Goal: Find specific page/section: Find specific page/section

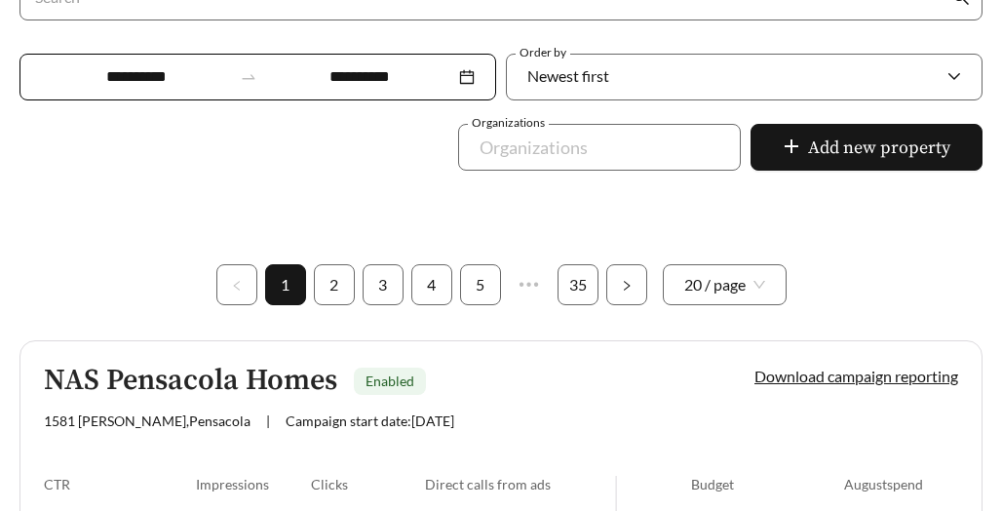
scroll to position [497, 0]
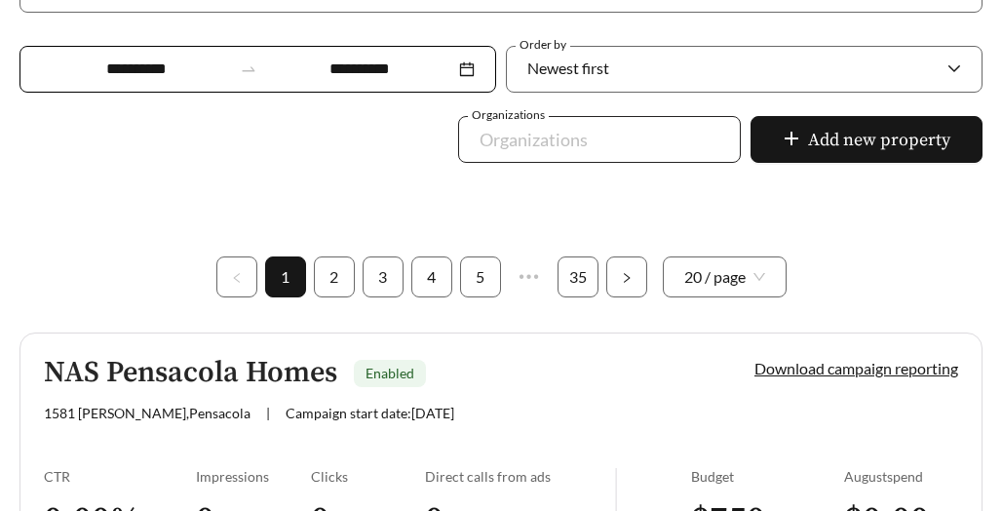
click at [556, 142] on div at bounding box center [586, 139] width 238 height 31
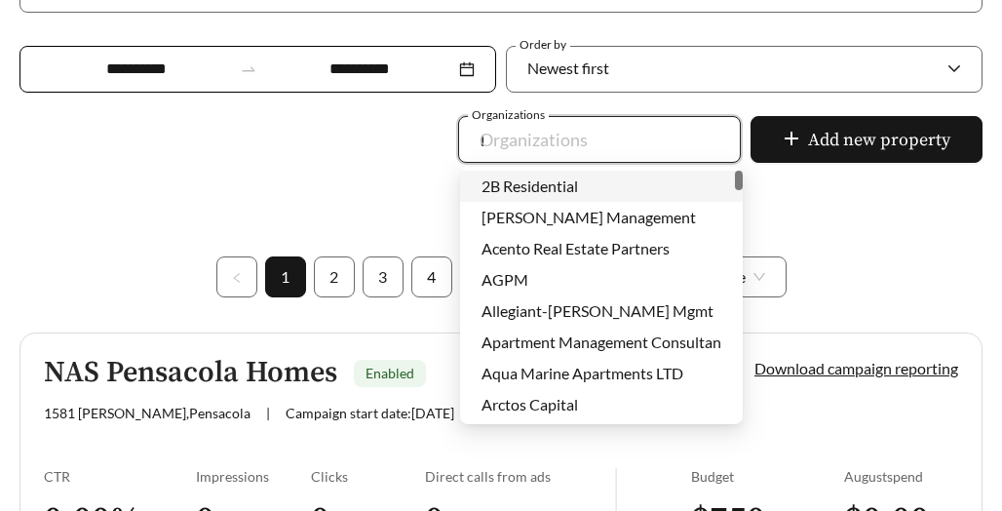
type input "****"
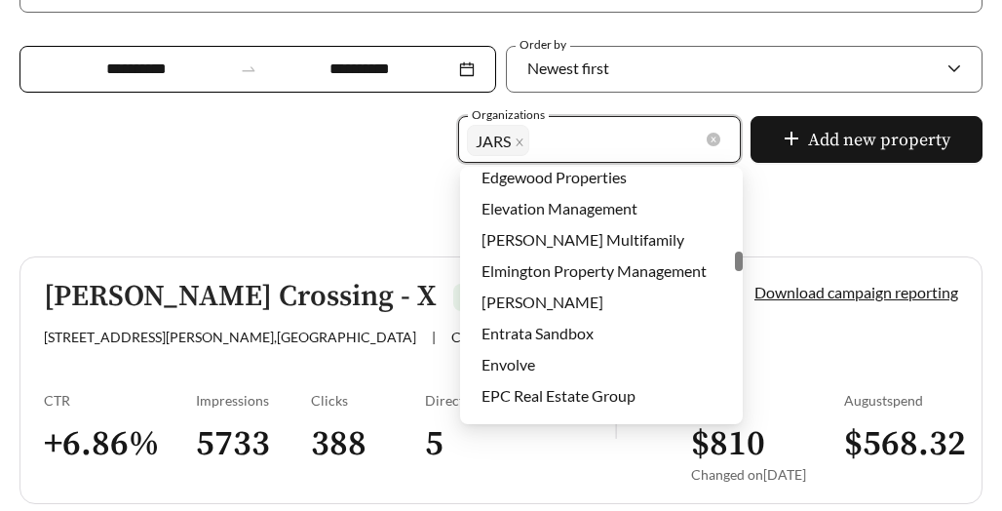
scroll to position [1772, 0]
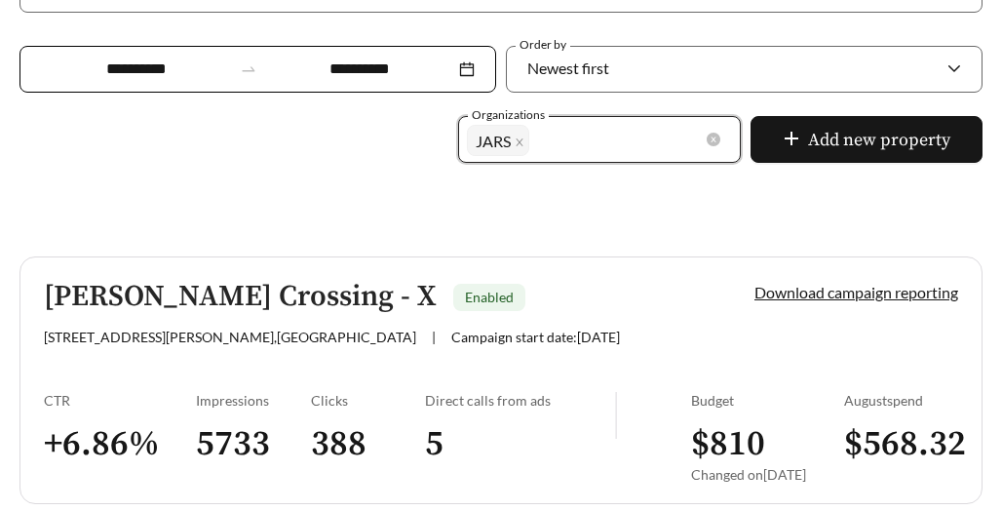
click at [213, 167] on div "Organizations 112 JARS + 0 ... Add new property" at bounding box center [501, 151] width 973 height 70
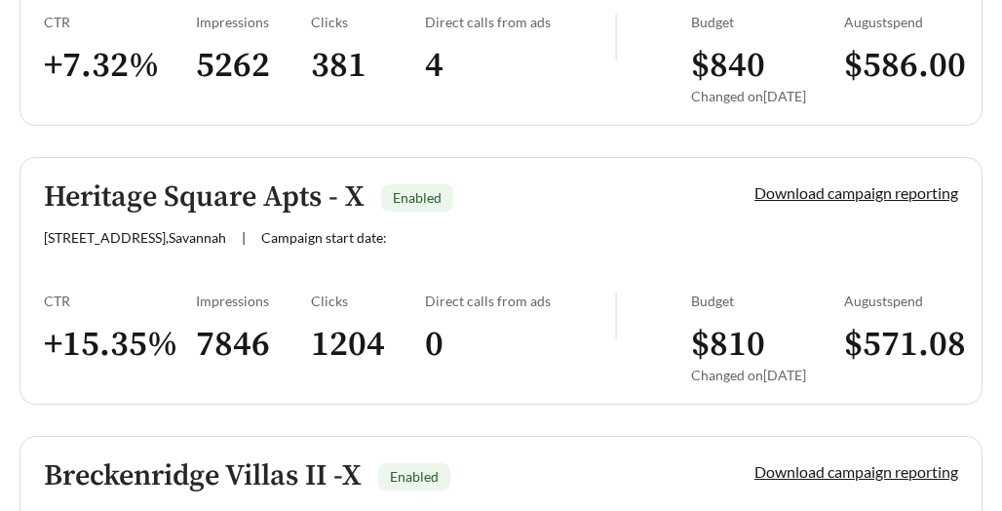
scroll to position [2268, 0]
click at [213, 197] on h5 "Heritage Square Apts - X" at bounding box center [204, 198] width 321 height 32
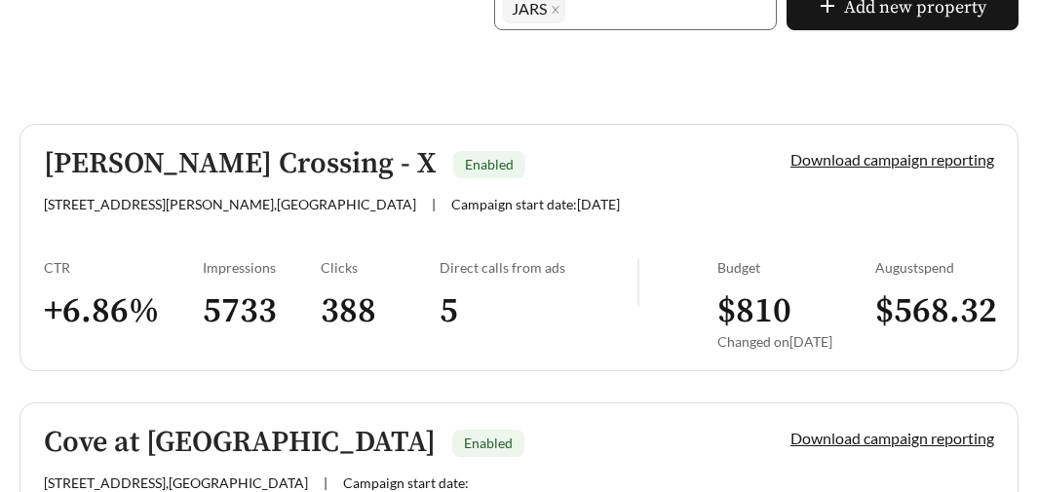
scroll to position [636, 0]
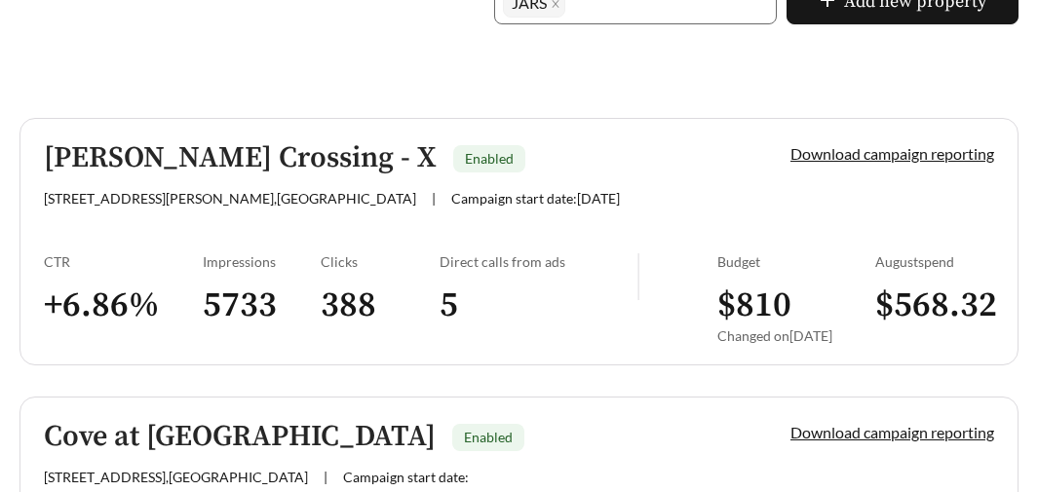
click at [201, 154] on h5 "[PERSON_NAME] Crossing - X" at bounding box center [240, 158] width 393 height 32
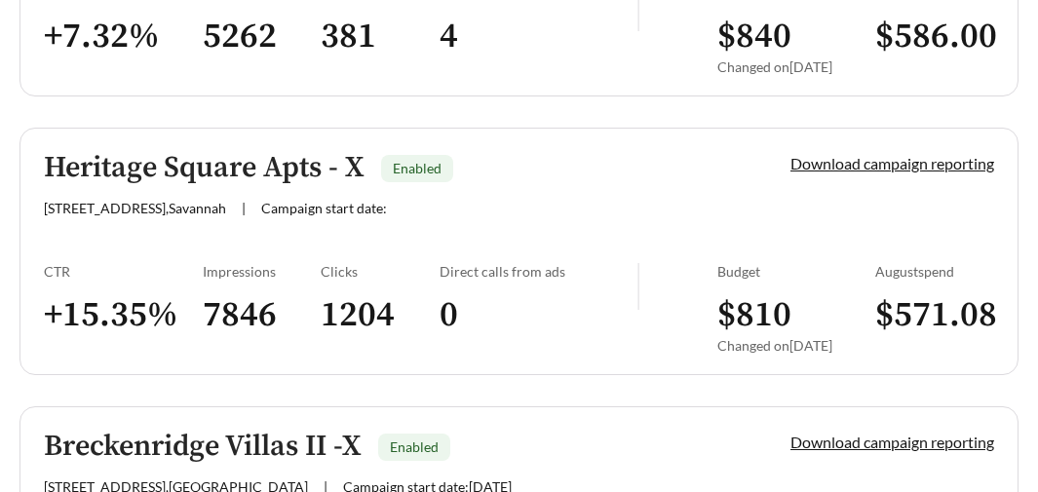
scroll to position [2321, 0]
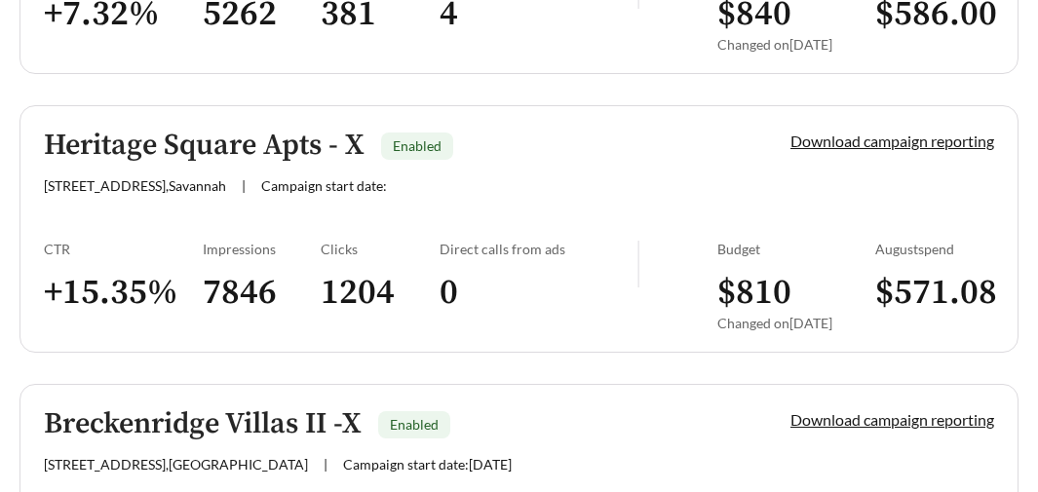
click at [268, 145] on h5 "Heritage Square Apts - X" at bounding box center [204, 146] width 321 height 32
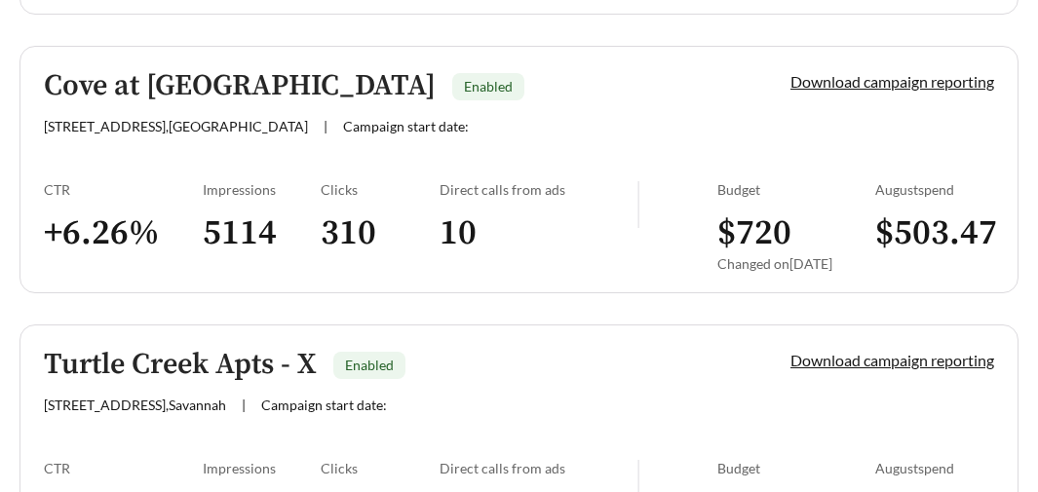
scroll to position [962, 0]
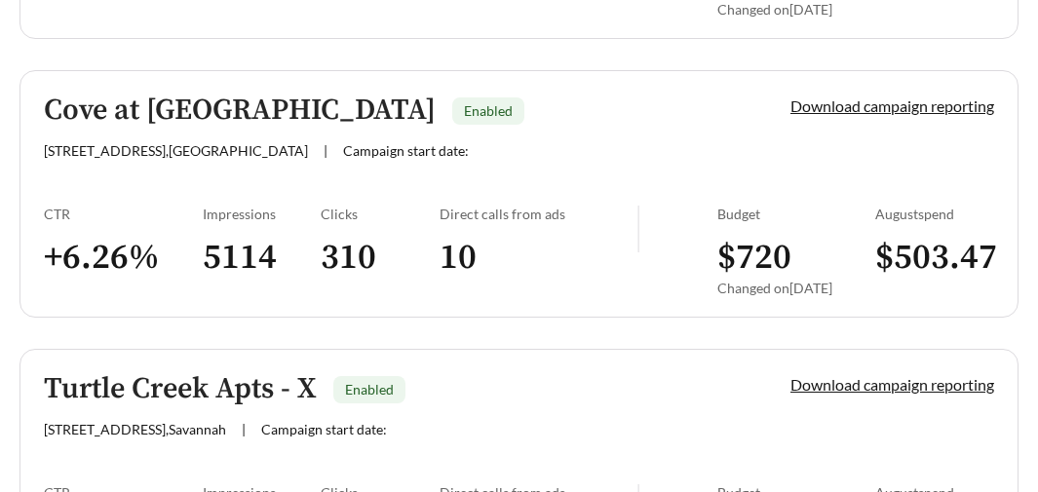
click at [300, 124] on h5 "Cove at [GEOGRAPHIC_DATA]" at bounding box center [240, 111] width 392 height 32
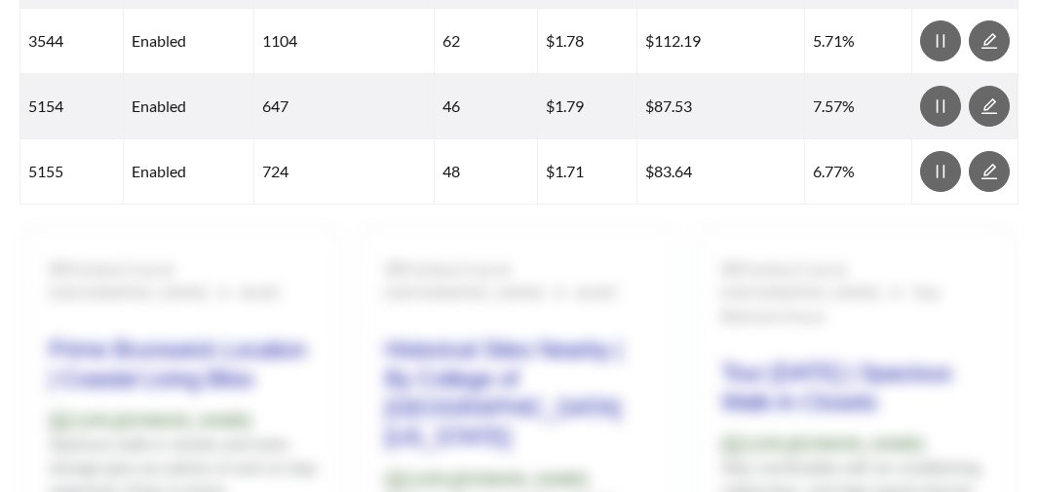
scroll to position [1444, 0]
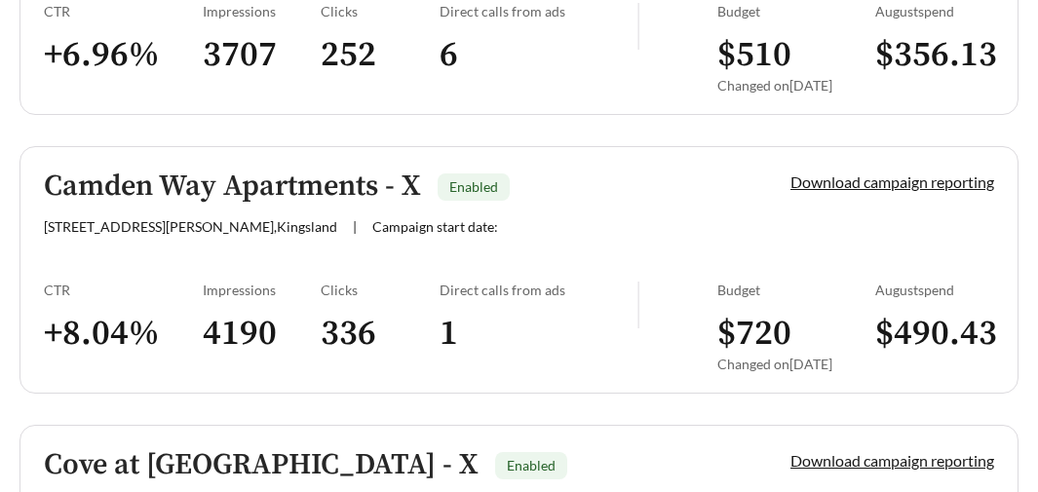
scroll to position [962, 0]
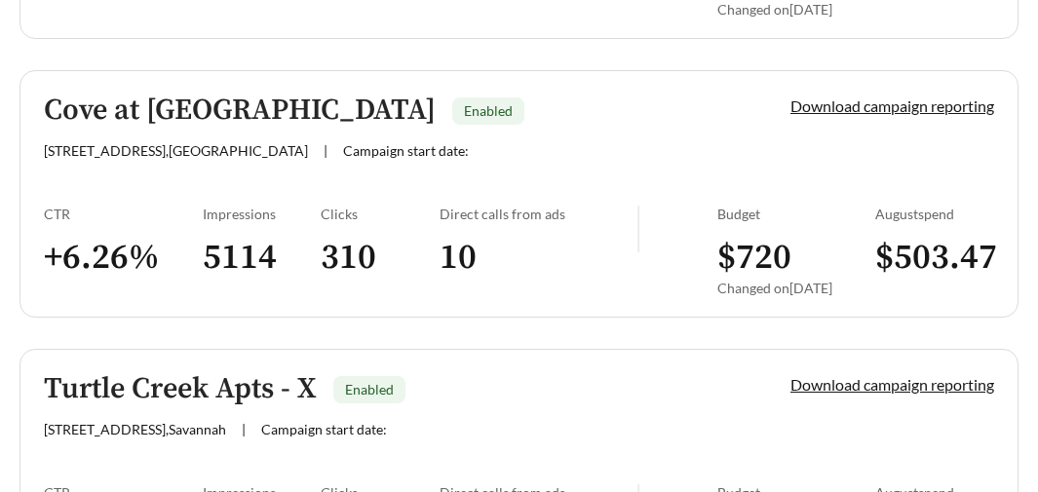
click at [937, 95] on div "Download campaign reporting" at bounding box center [875, 127] width 238 height 64
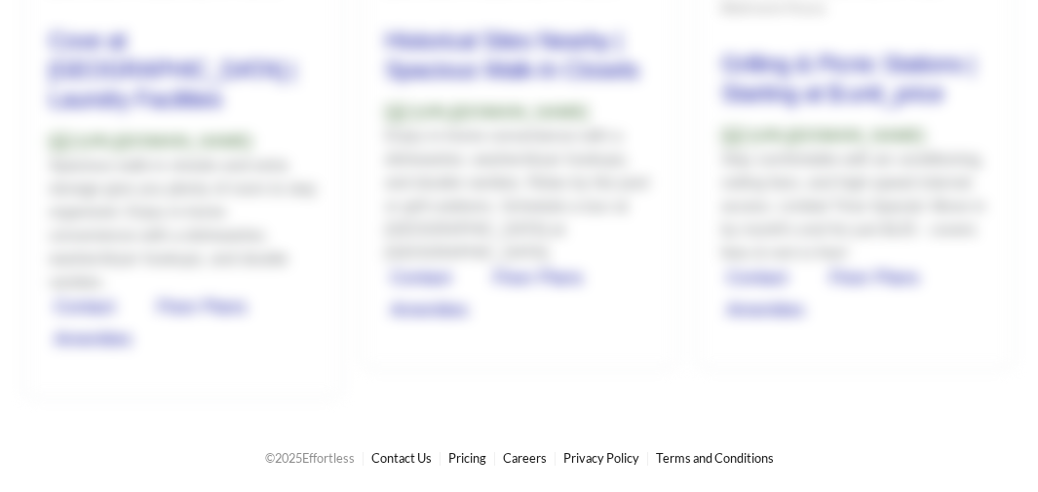
scroll to position [1414, 0]
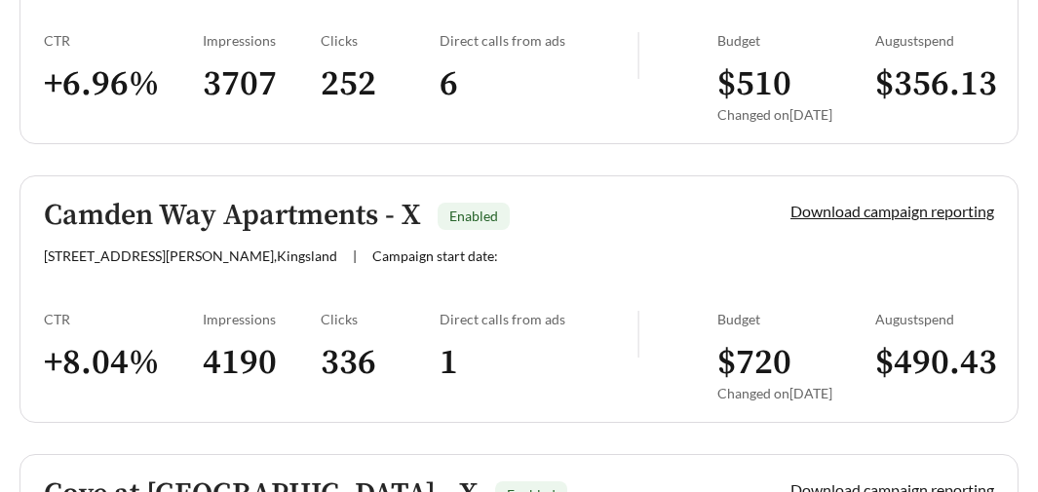
scroll to position [962, 0]
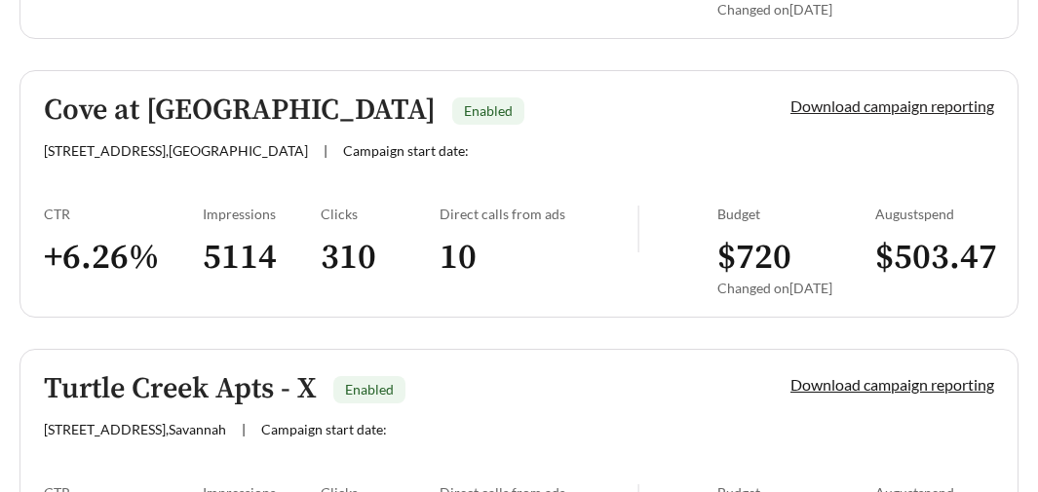
click at [855, 108] on link "Download campaign reporting" at bounding box center [893, 106] width 204 height 19
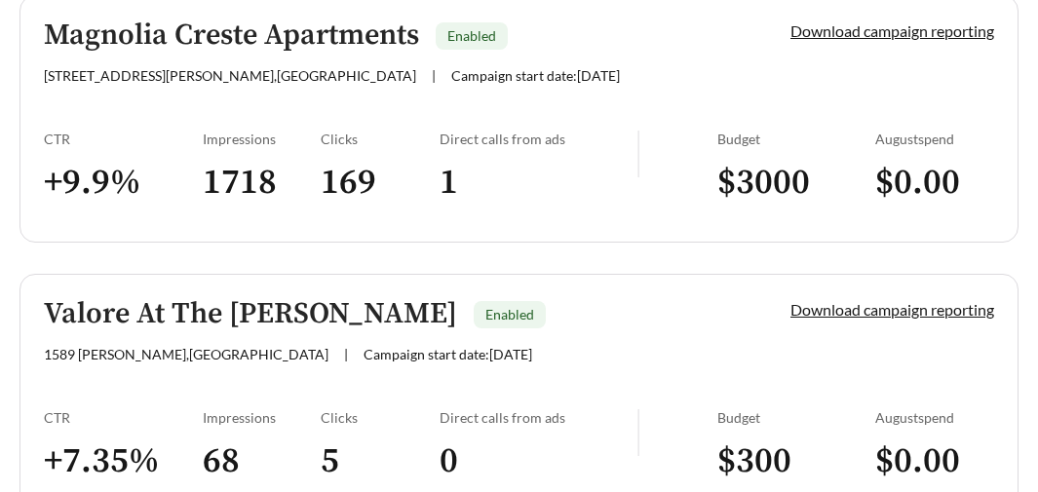
scroll to position [1393, 0]
click at [339, 32] on h5 "Magnolia Creste Apartments" at bounding box center [231, 35] width 375 height 32
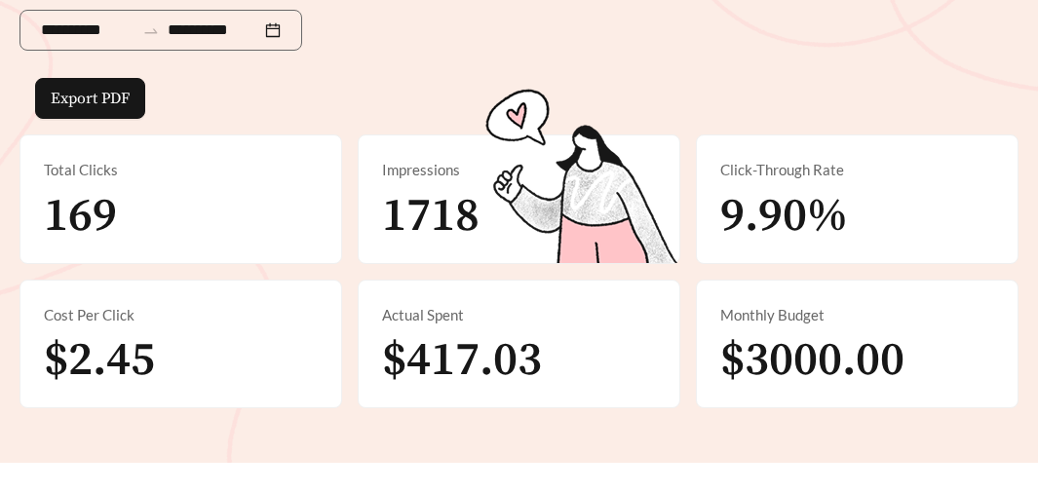
scroll to position [342, 0]
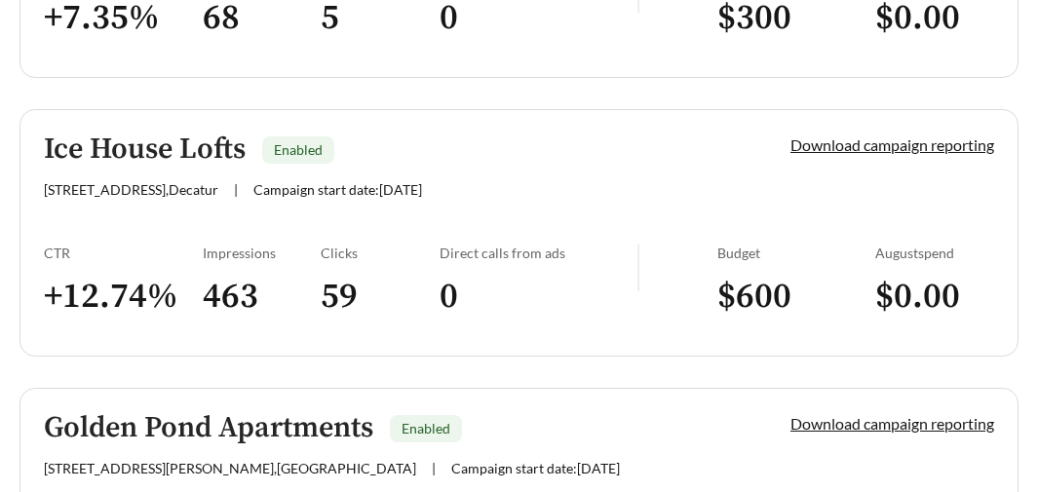
scroll to position [1801, 0]
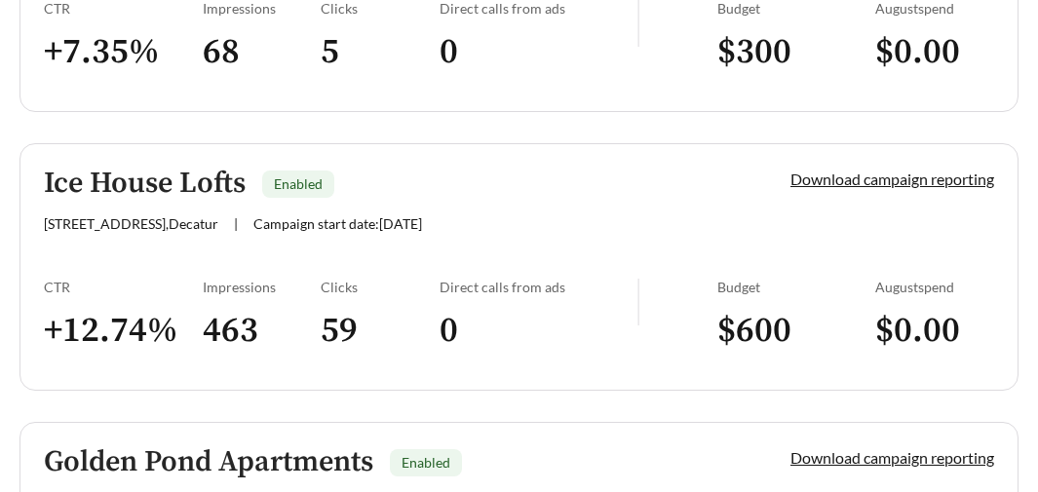
click at [185, 188] on h5 "Ice House Lofts" at bounding box center [145, 184] width 202 height 32
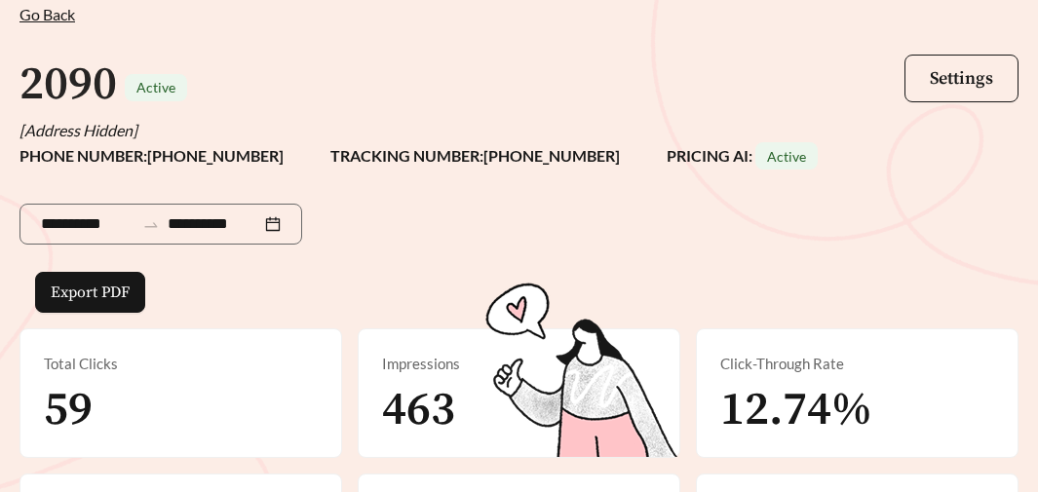
scroll to position [219, 0]
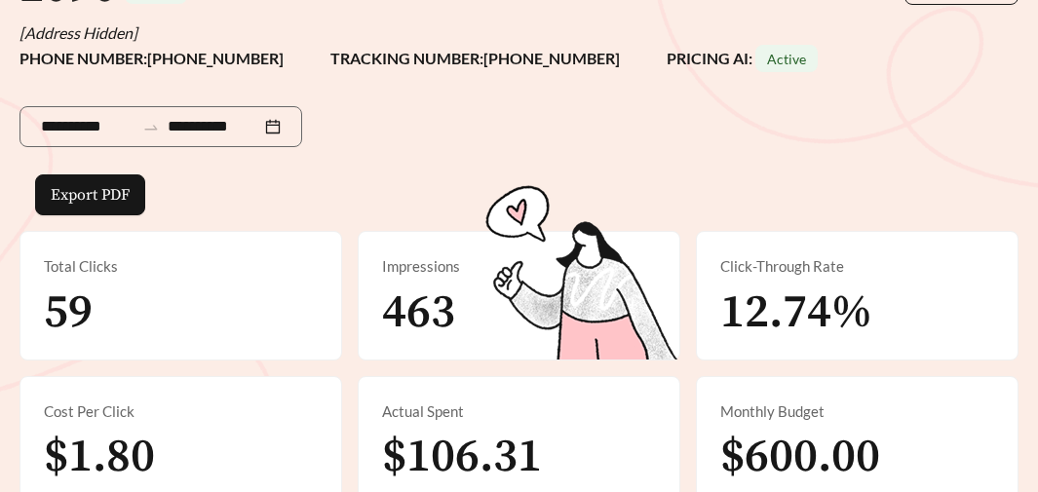
scroll to position [1801, 0]
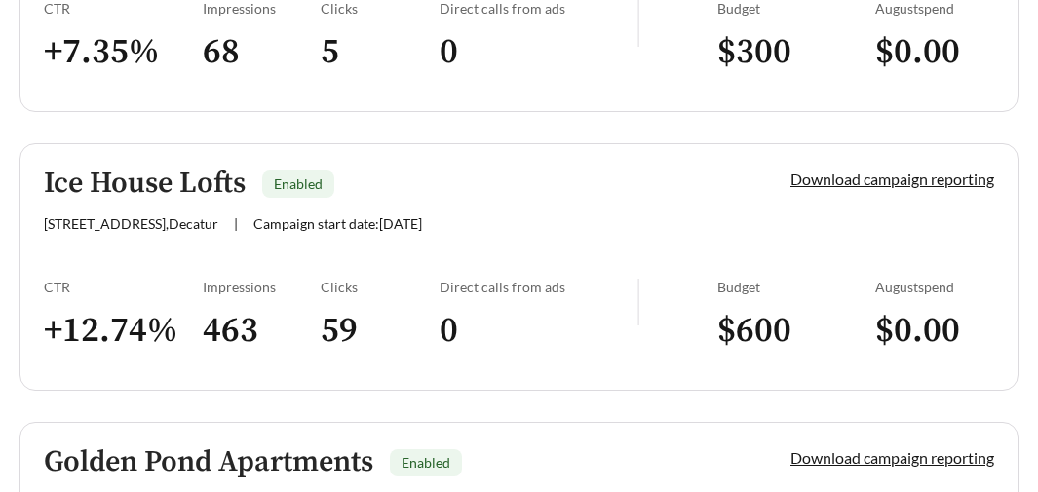
click at [136, 180] on h5 "Ice House Lofts" at bounding box center [145, 184] width 202 height 32
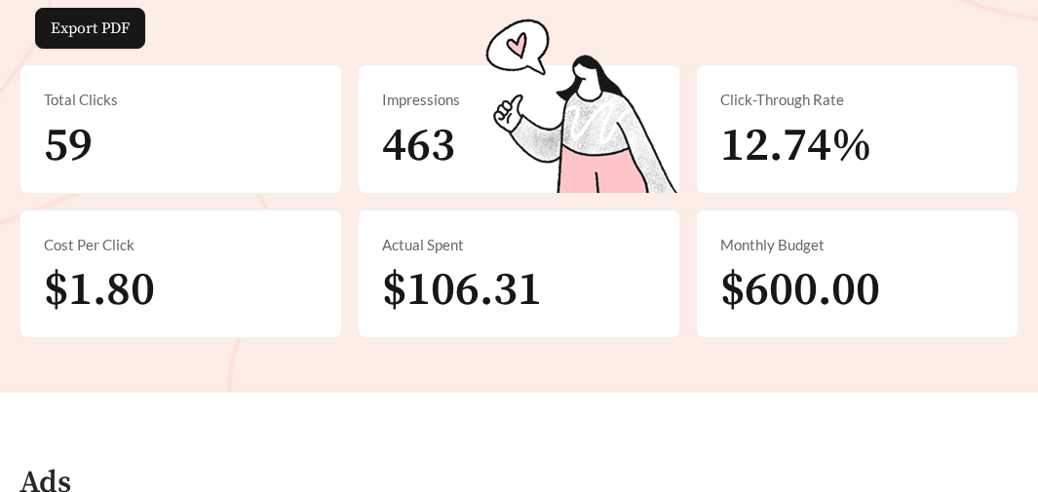
scroll to position [390, 0]
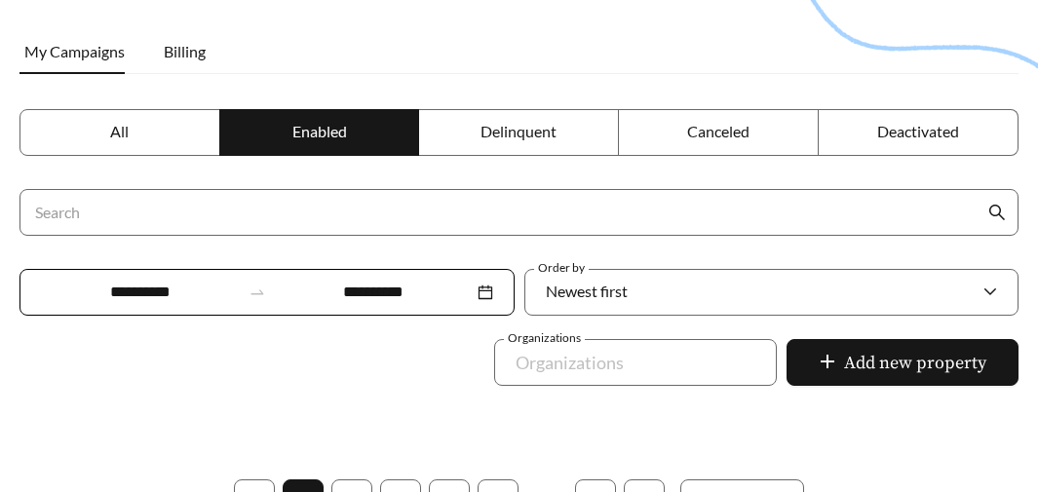
scroll to position [316, 0]
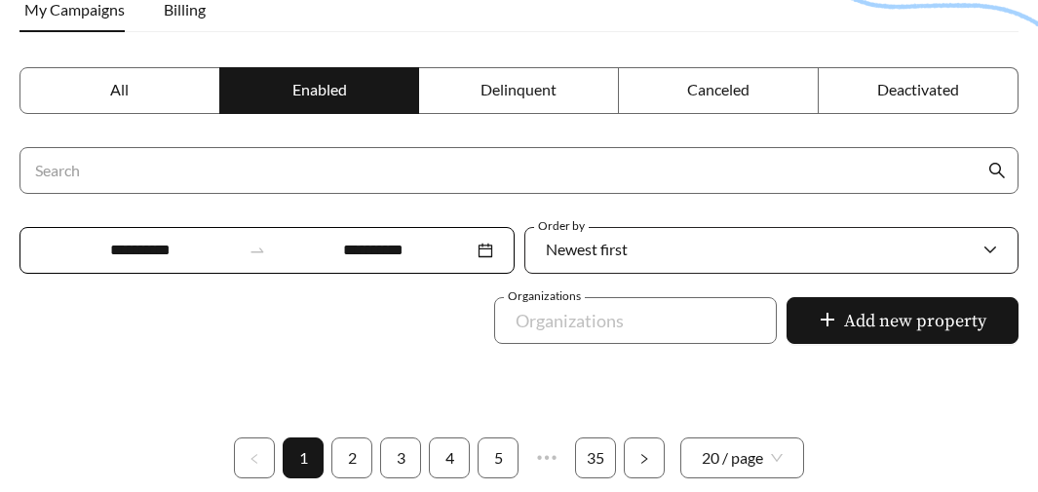
click at [626, 247] on span "Newest first" at bounding box center [587, 249] width 82 height 19
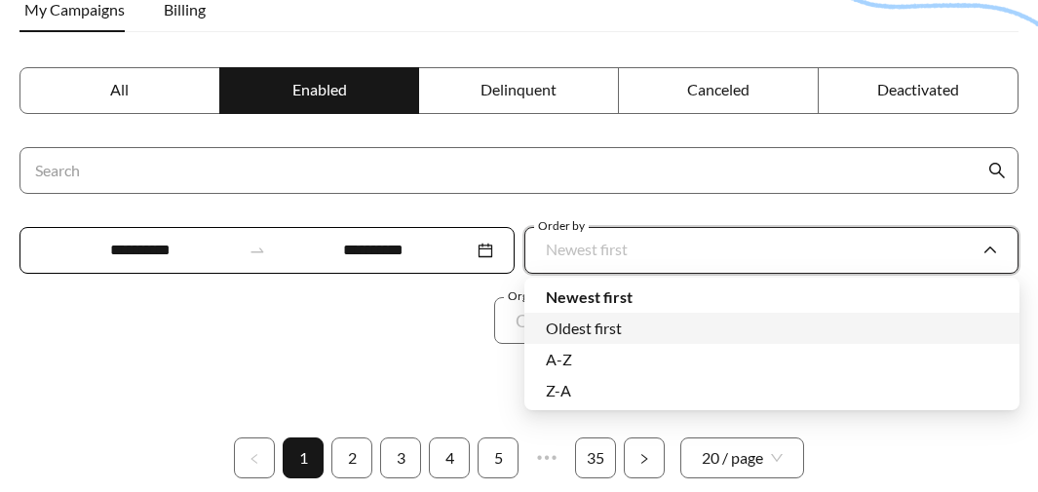
click at [452, 342] on div "Organizations Organizations Add new property" at bounding box center [519, 332] width 1009 height 70
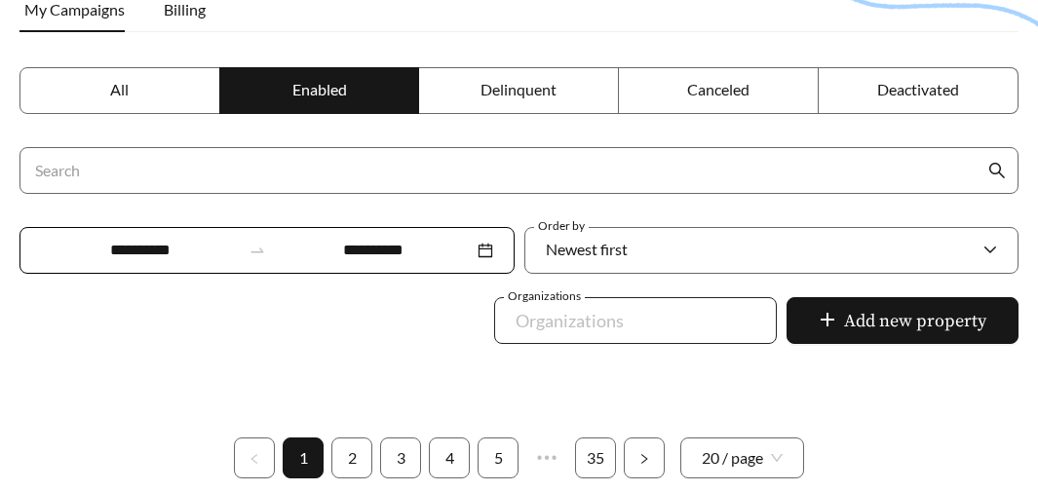
click at [574, 308] on div at bounding box center [622, 320] width 238 height 31
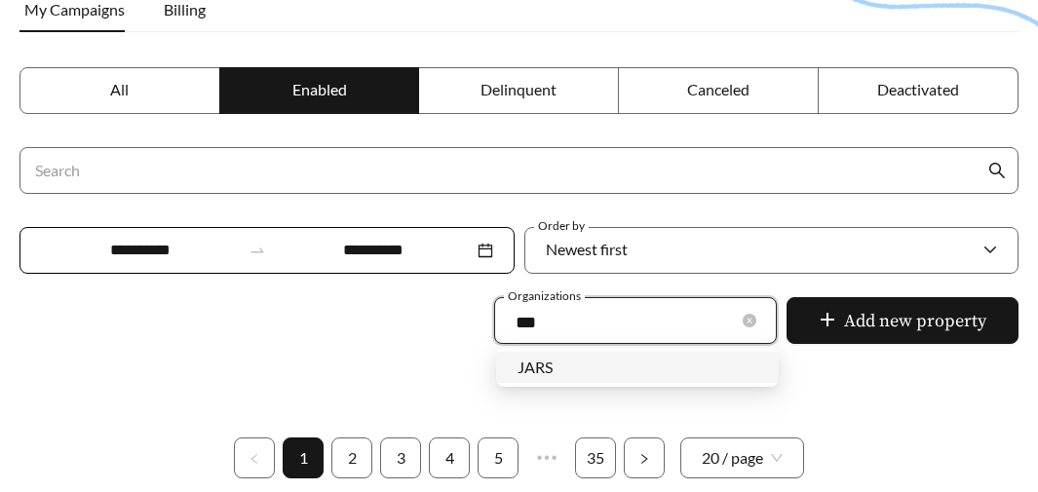
type input "****"
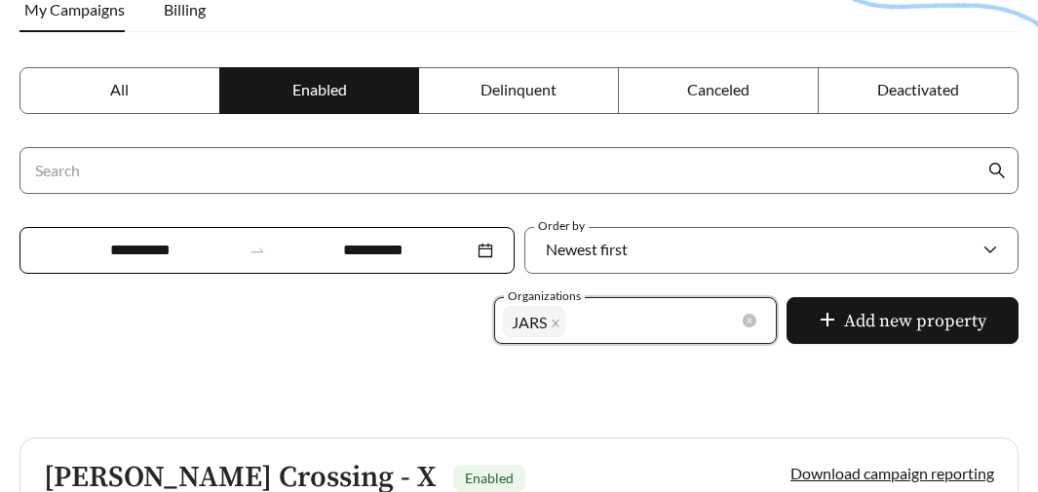
click at [333, 368] on div "**********" at bounding box center [518, 234] width 999 height 335
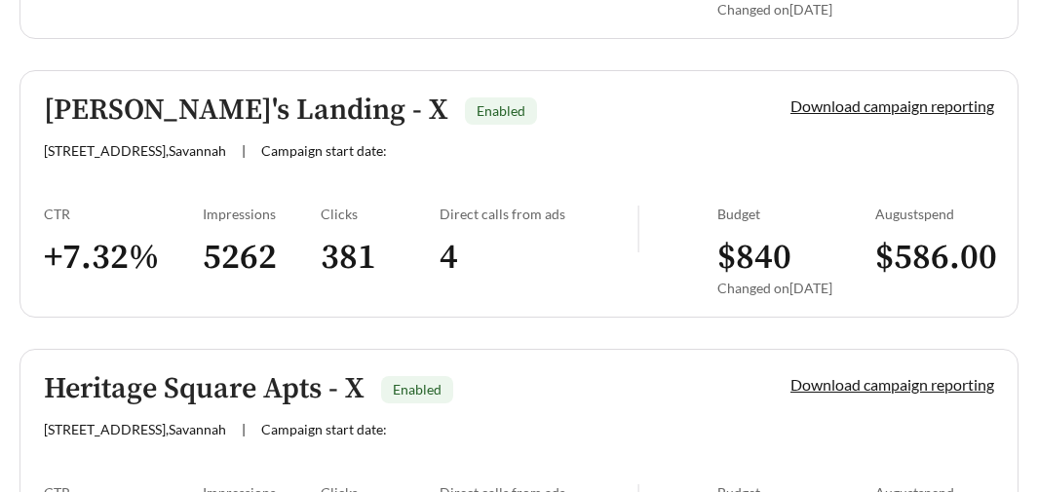
scroll to position [2107, 0]
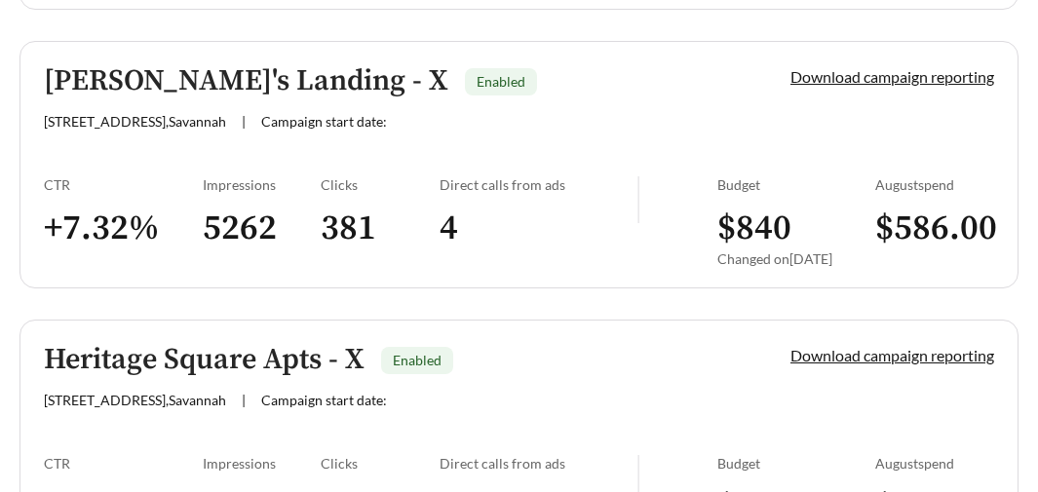
click at [213, 76] on h5 "[PERSON_NAME]'s Landing - X" at bounding box center [246, 81] width 405 height 32
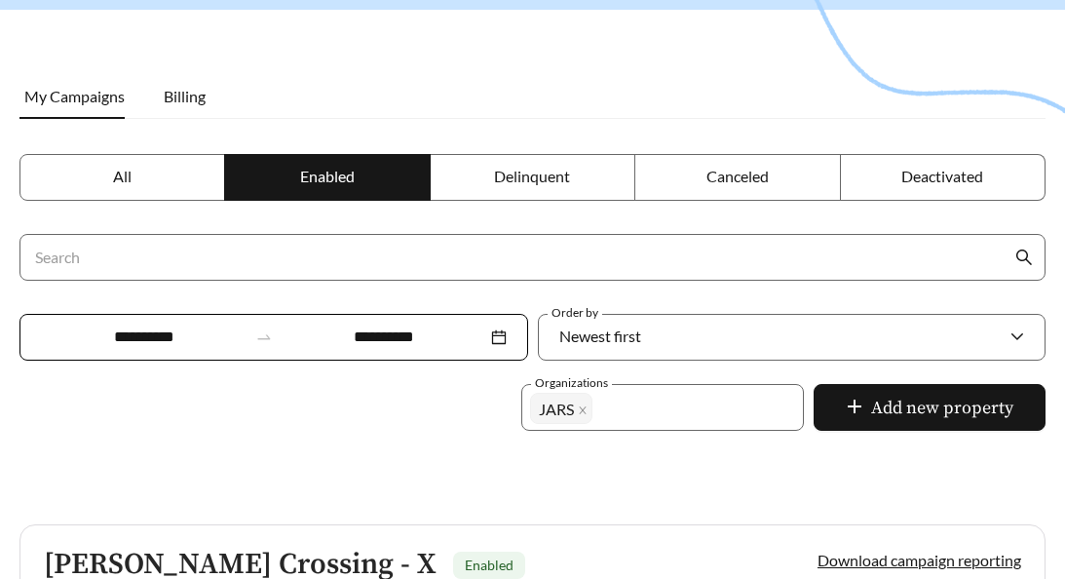
scroll to position [262, 0]
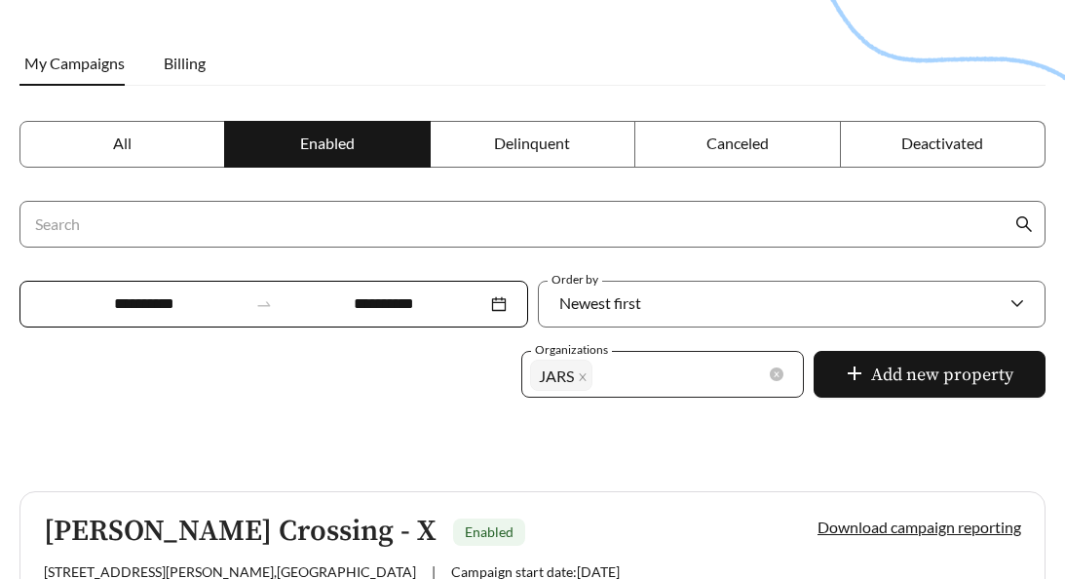
click at [590, 373] on span "JARS" at bounding box center [561, 375] width 62 height 31
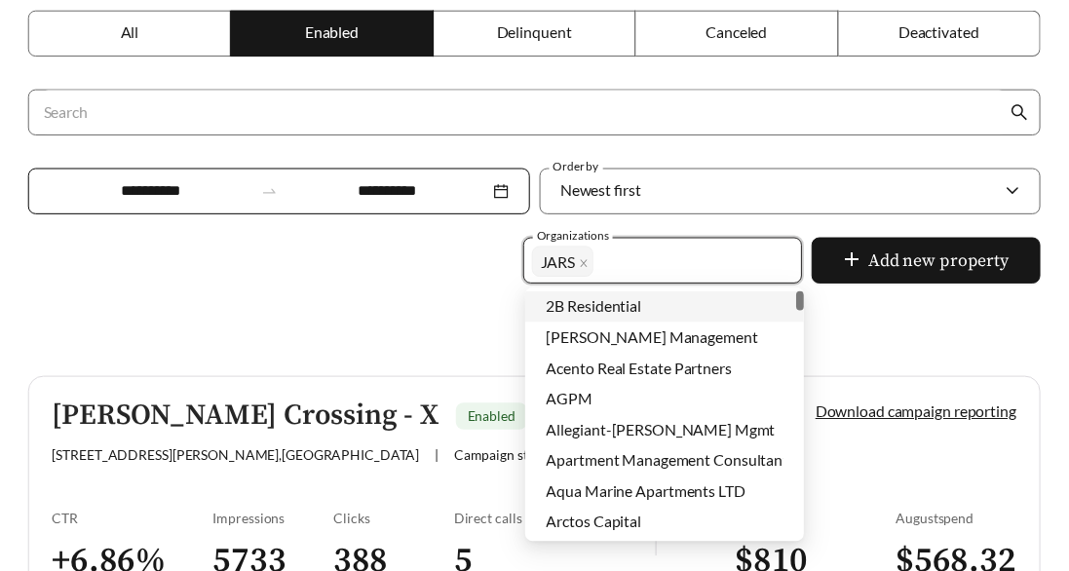
scroll to position [385, 0]
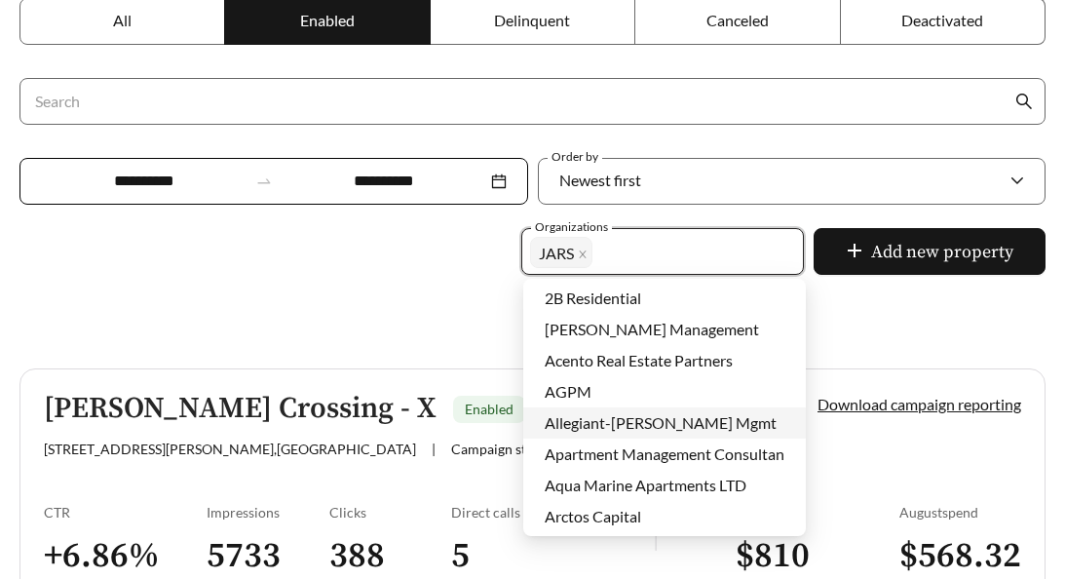
click at [410, 268] on div "Organizations JARS + 0 ... Add new property" at bounding box center [533, 263] width 1036 height 70
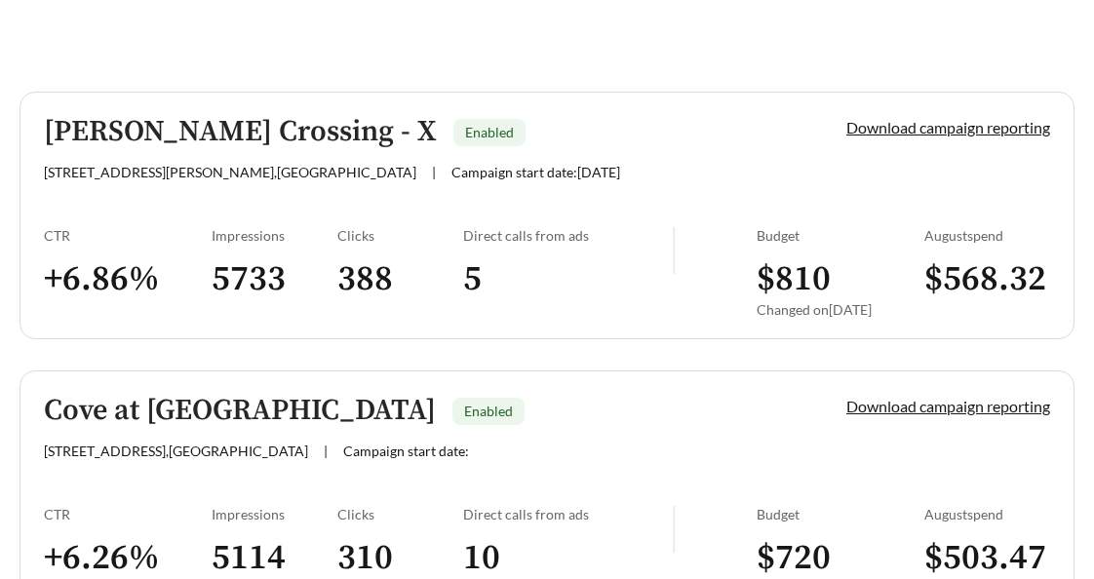
scroll to position [635, 0]
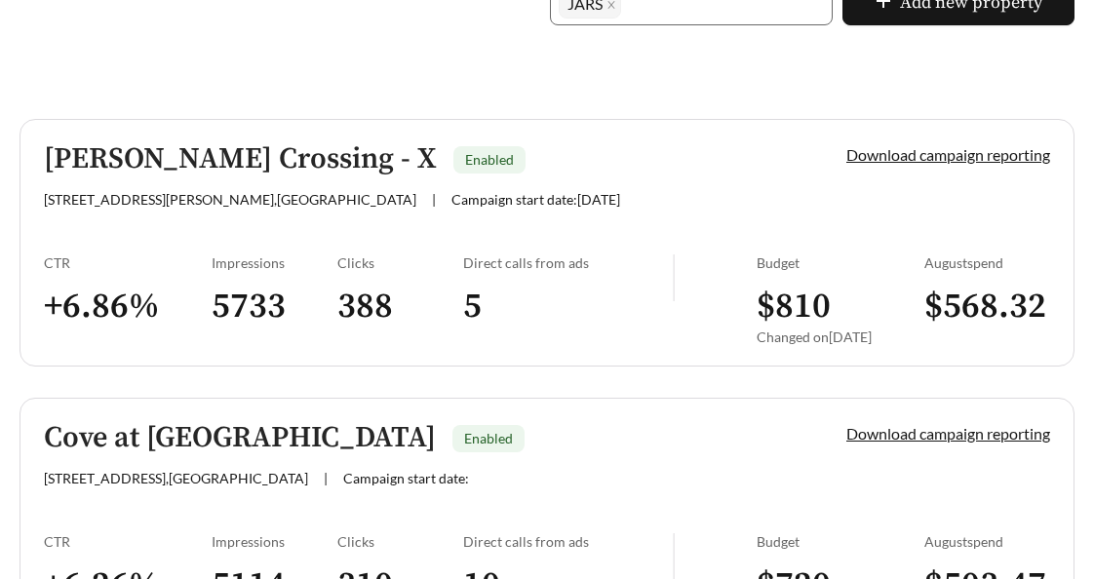
click at [182, 163] on h5 "[PERSON_NAME] Crossing - X" at bounding box center [240, 159] width 393 height 32
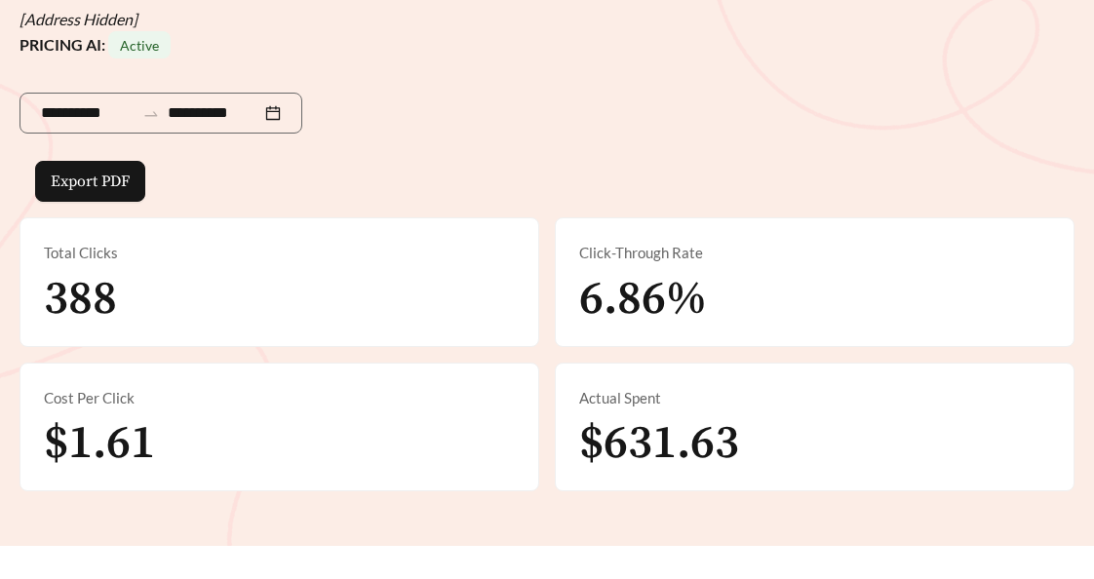
scroll to position [238, 0]
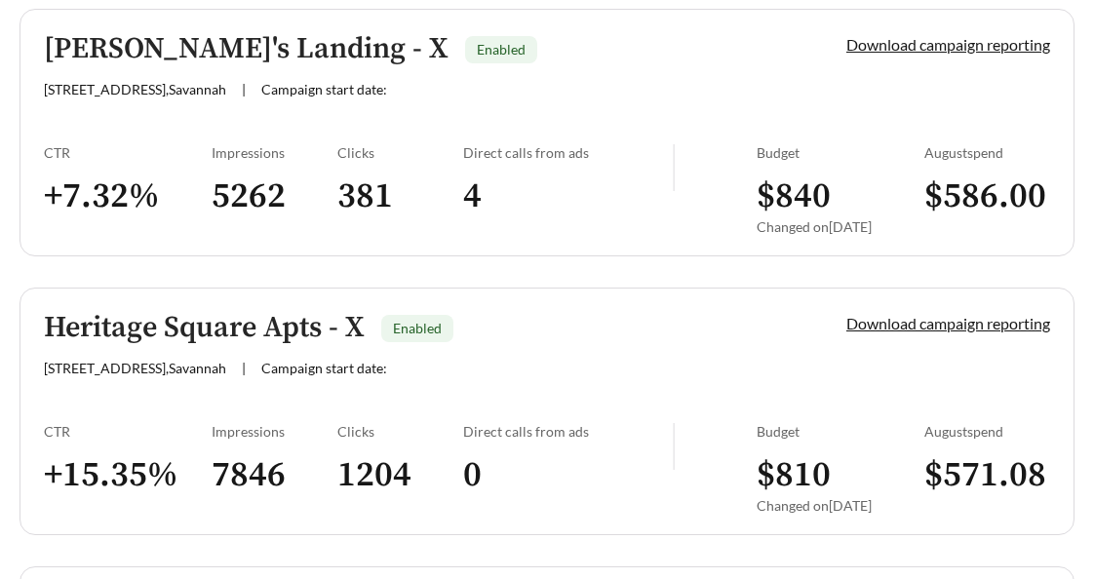
scroll to position [2145, 0]
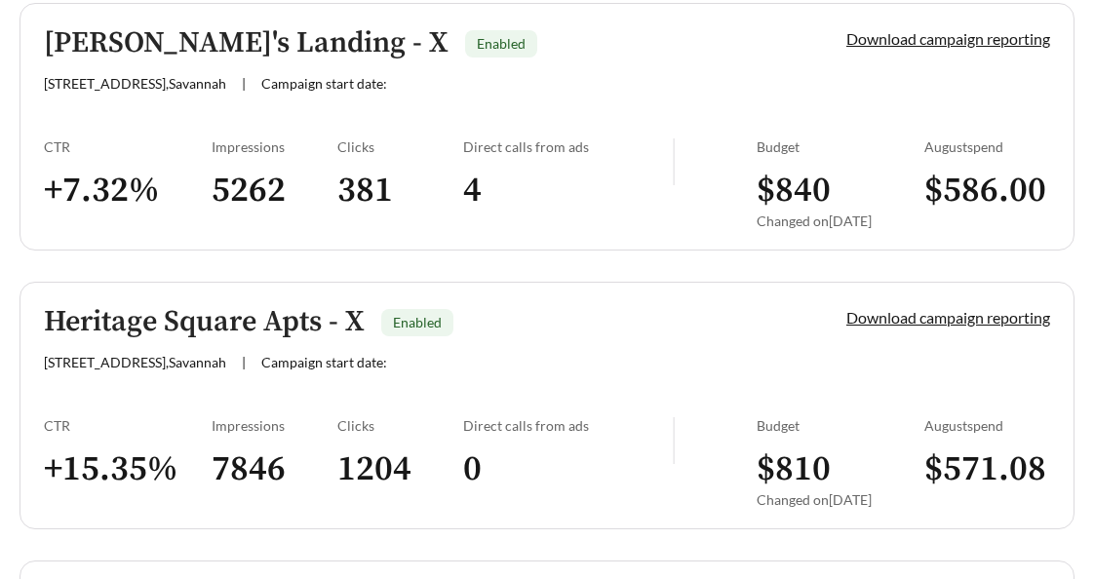
click at [225, 327] on h5 "Heritage Square Apts - X" at bounding box center [204, 322] width 321 height 32
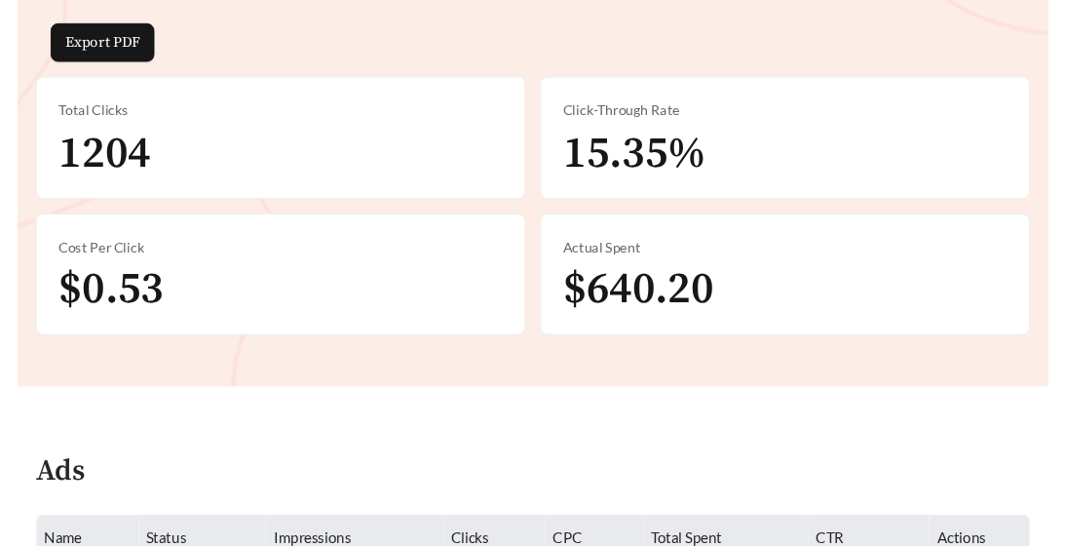
scroll to position [370, 0]
